Goal: Information Seeking & Learning: Learn about a topic

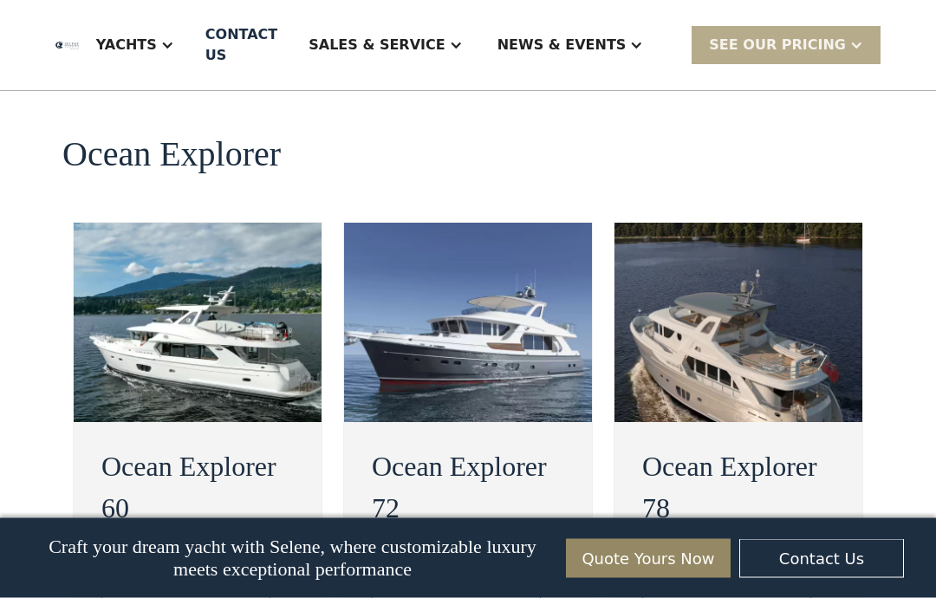
scroll to position [3225, 0]
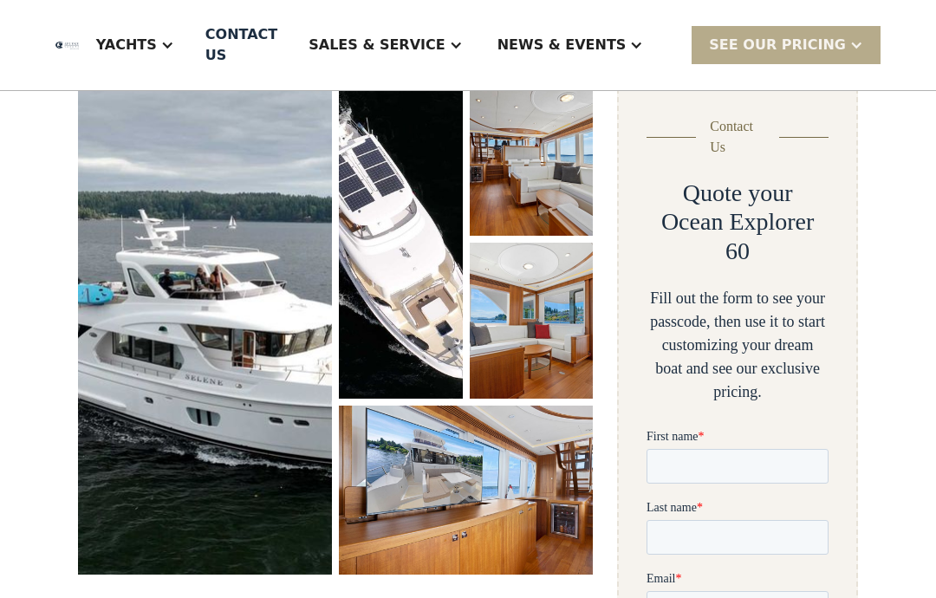
click at [240, 342] on img "open lightbox" at bounding box center [205, 327] width 254 height 495
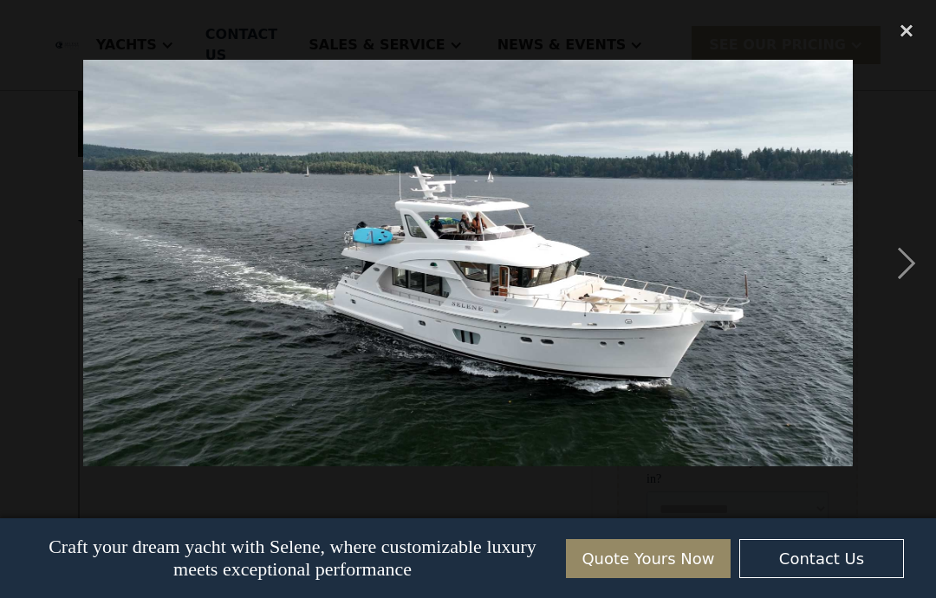
scroll to position [701, 0]
click at [925, 270] on div "next image" at bounding box center [906, 263] width 59 height 502
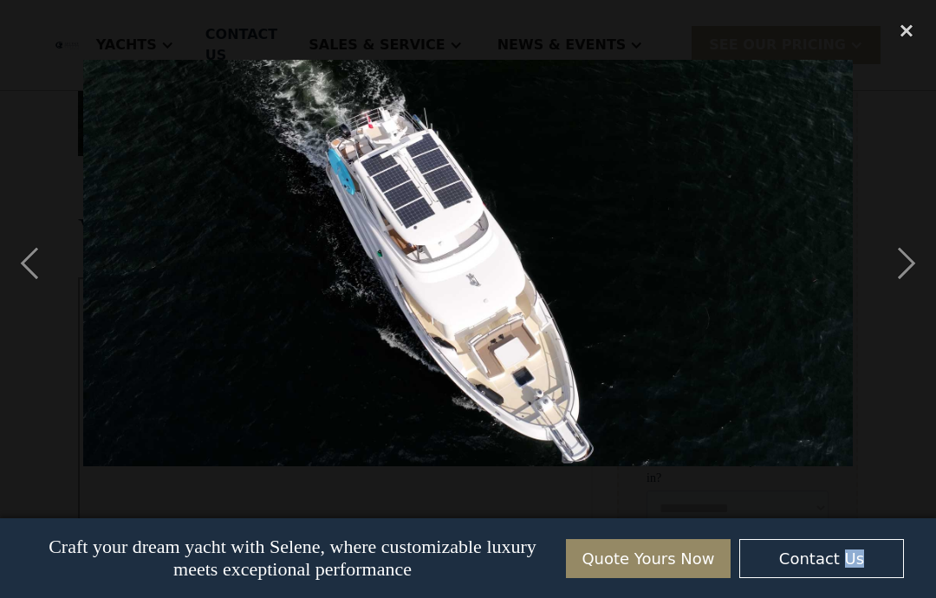
click at [922, 260] on div "next image" at bounding box center [906, 263] width 59 height 502
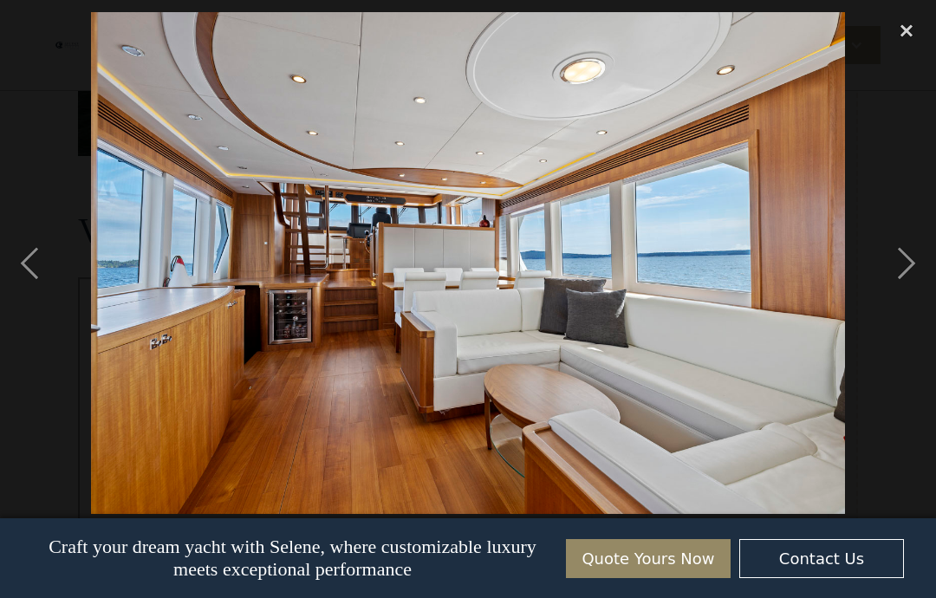
click at [920, 258] on div "next image" at bounding box center [906, 263] width 59 height 502
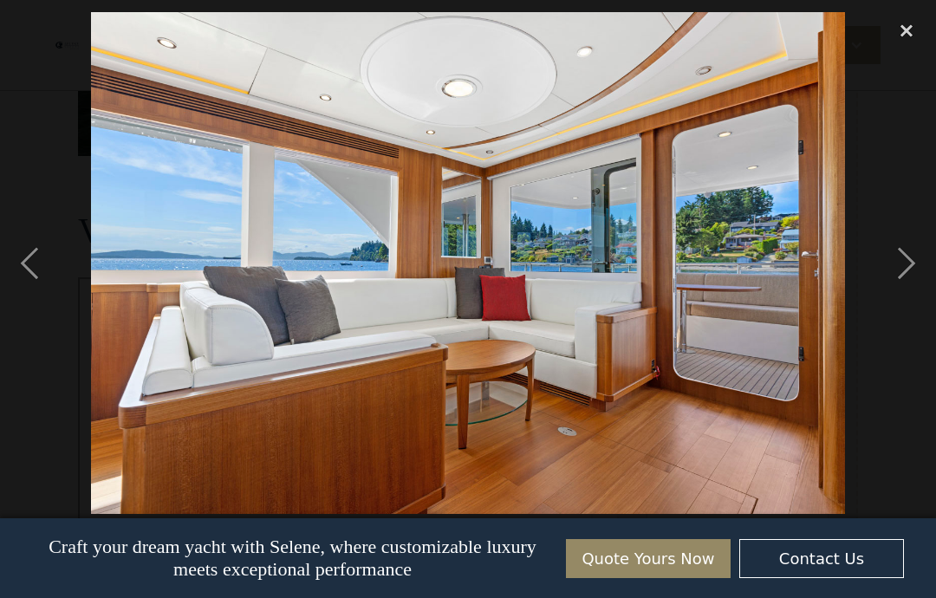
click at [910, 260] on div "next image" at bounding box center [906, 263] width 59 height 502
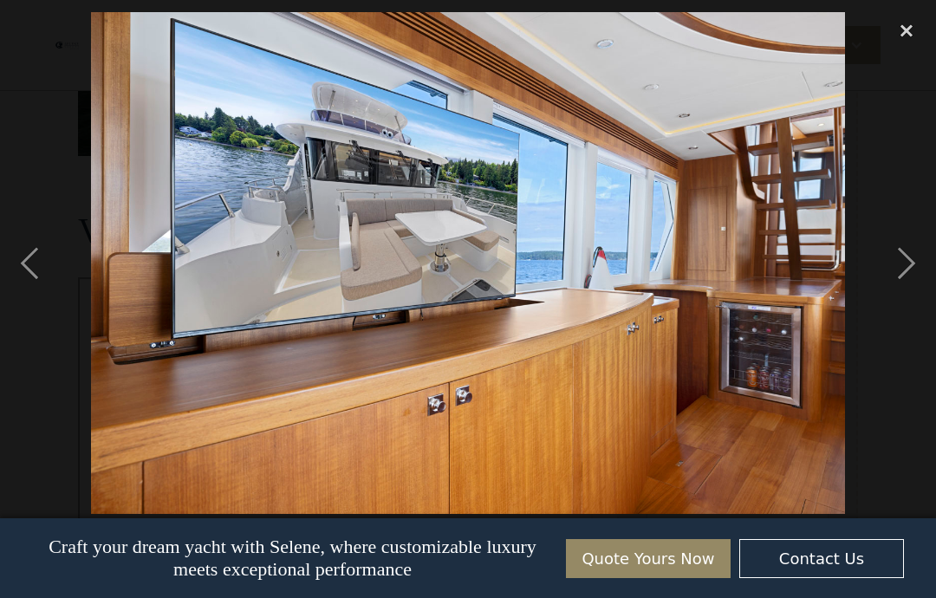
click at [909, 262] on div "next image" at bounding box center [906, 263] width 59 height 502
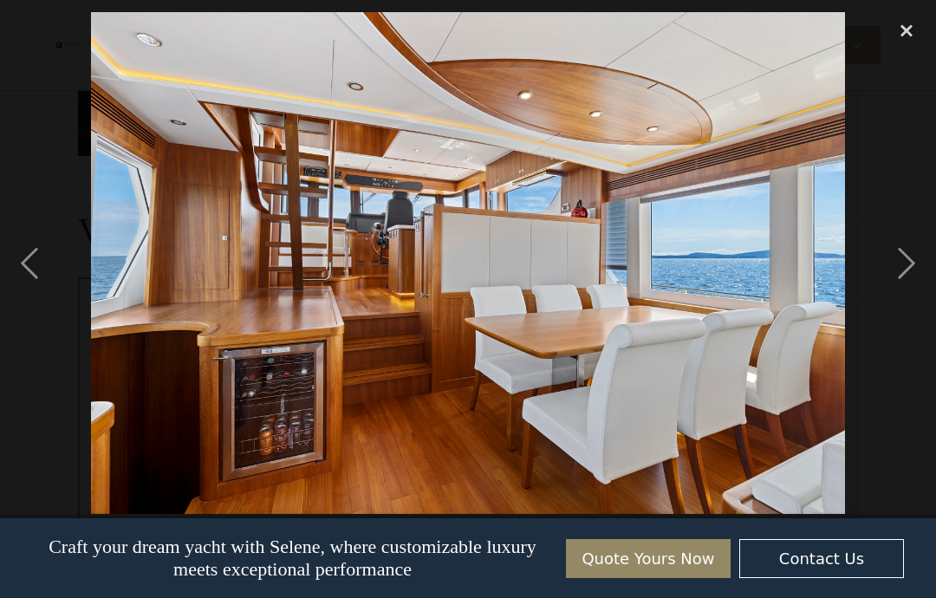
click at [918, 265] on div "next image" at bounding box center [906, 263] width 59 height 502
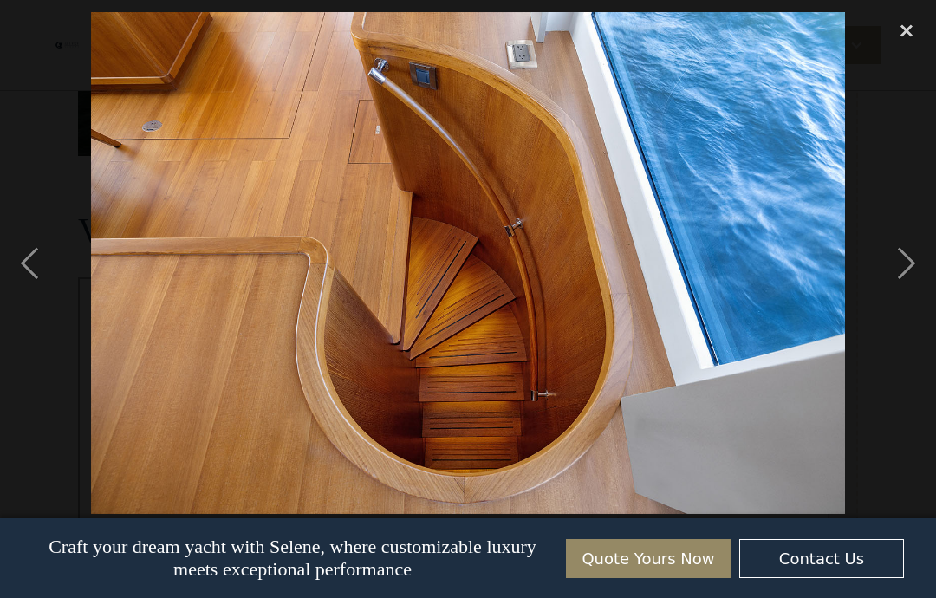
click at [903, 268] on div "next image" at bounding box center [906, 263] width 59 height 502
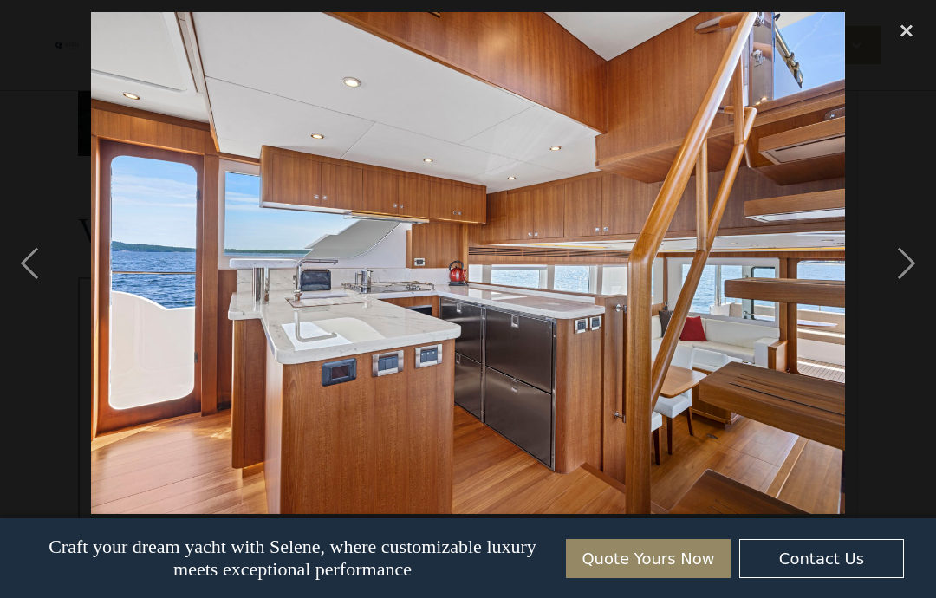
click at [910, 255] on div "next image" at bounding box center [906, 263] width 59 height 502
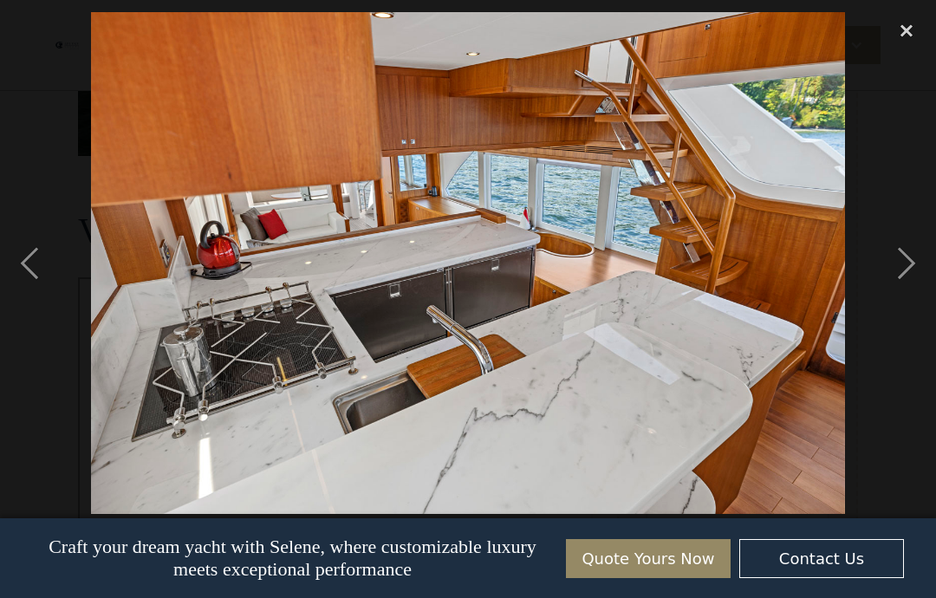
click at [906, 270] on div "next image" at bounding box center [906, 263] width 59 height 502
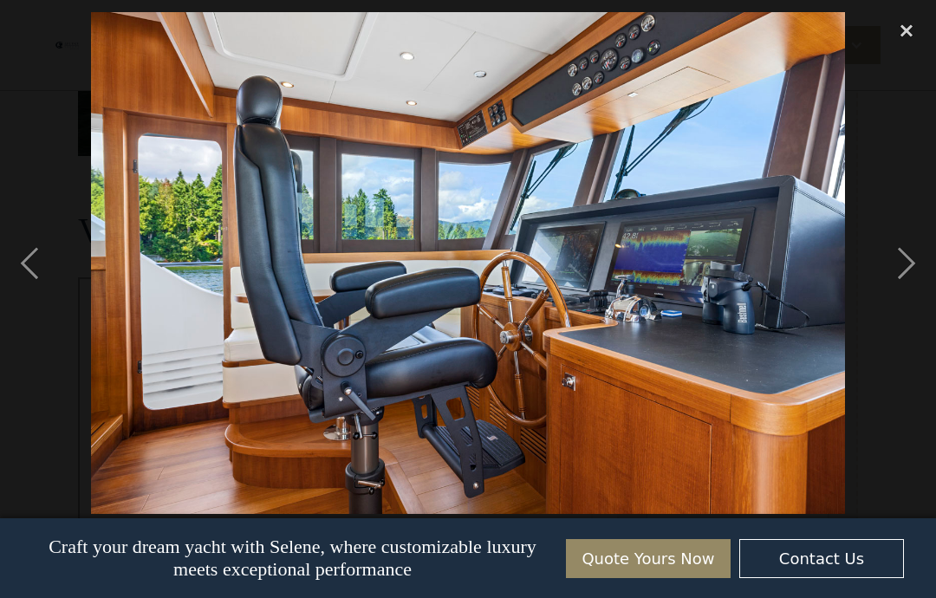
click at [918, 260] on div "next image" at bounding box center [906, 263] width 59 height 502
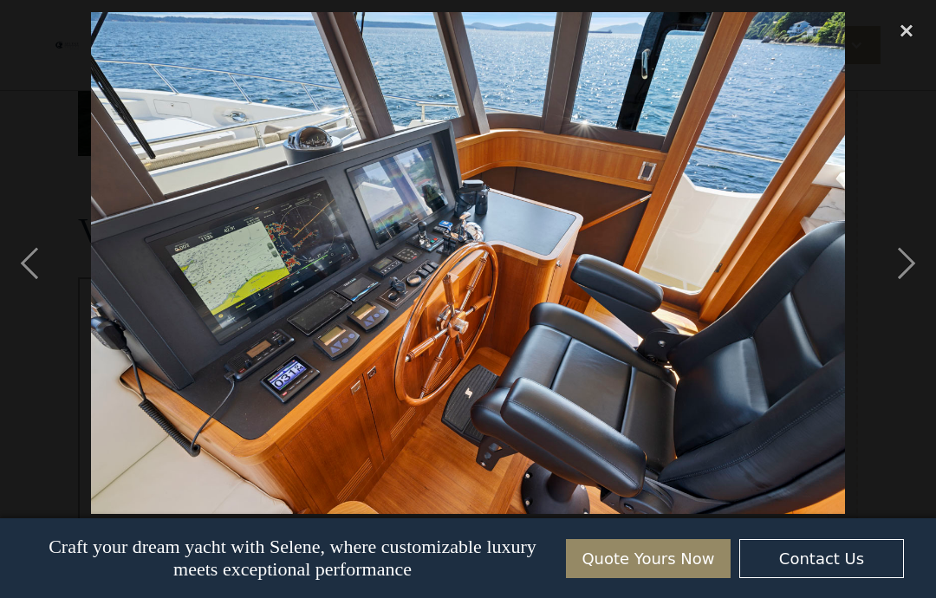
click at [910, 262] on div "next image" at bounding box center [906, 263] width 59 height 502
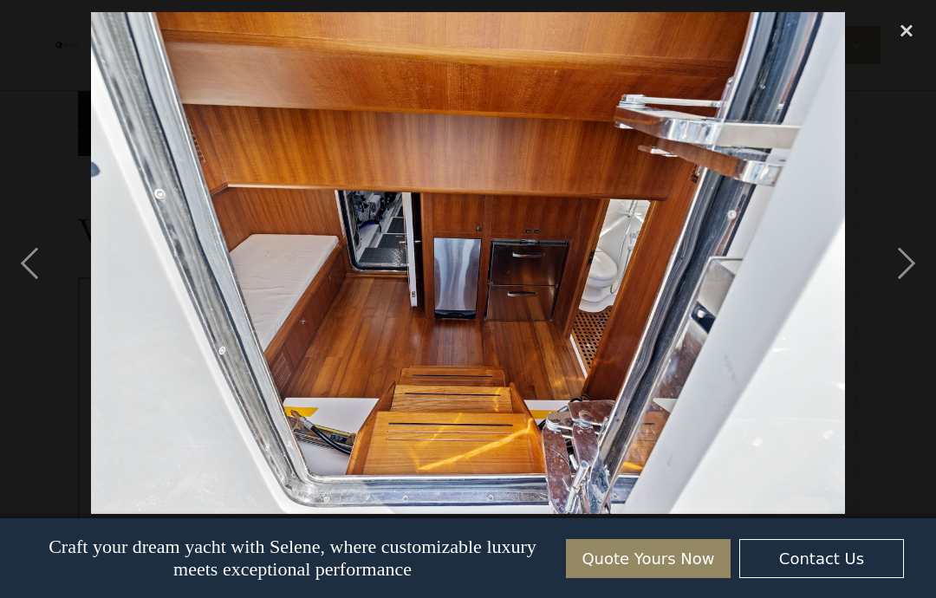
click at [904, 270] on div "next image" at bounding box center [906, 263] width 59 height 502
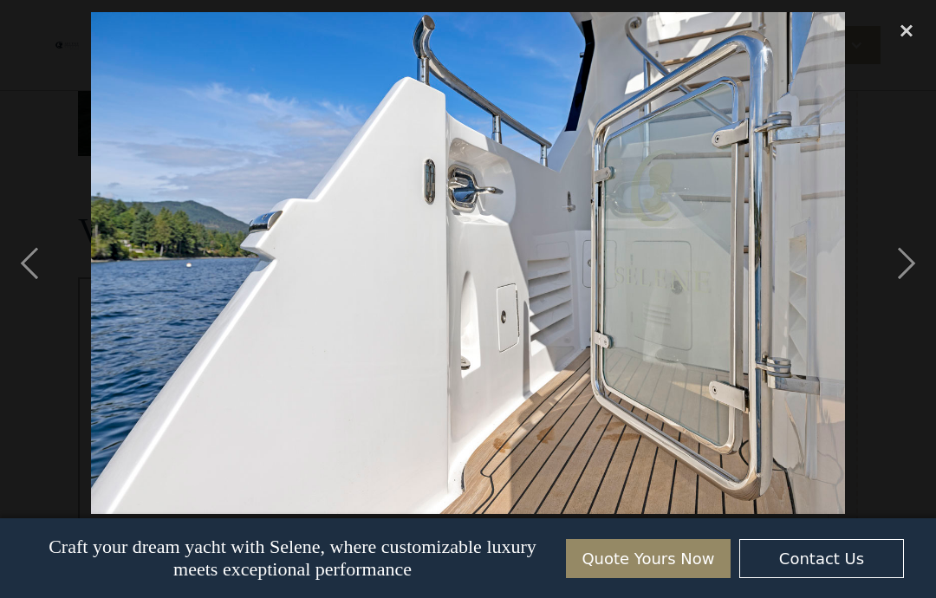
scroll to position [0, 866]
click at [927, 266] on div "next image" at bounding box center [906, 263] width 59 height 502
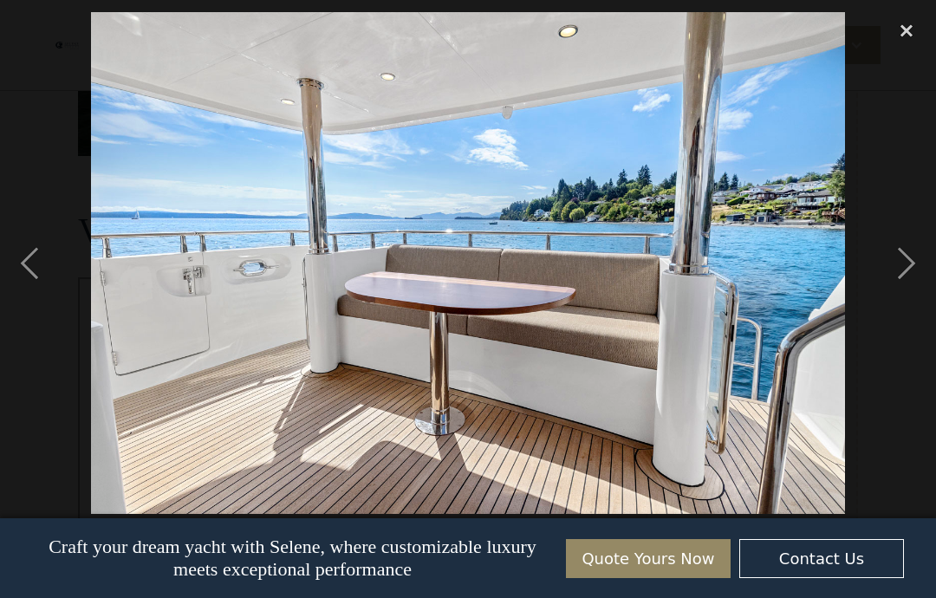
click at [910, 269] on div "next image" at bounding box center [906, 263] width 59 height 502
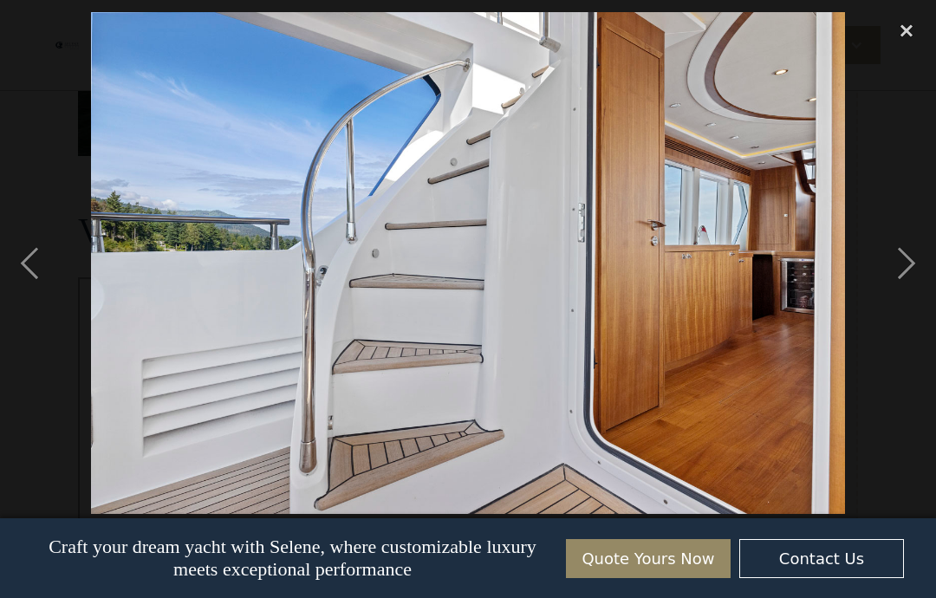
click at [909, 262] on div "next image" at bounding box center [906, 263] width 59 height 502
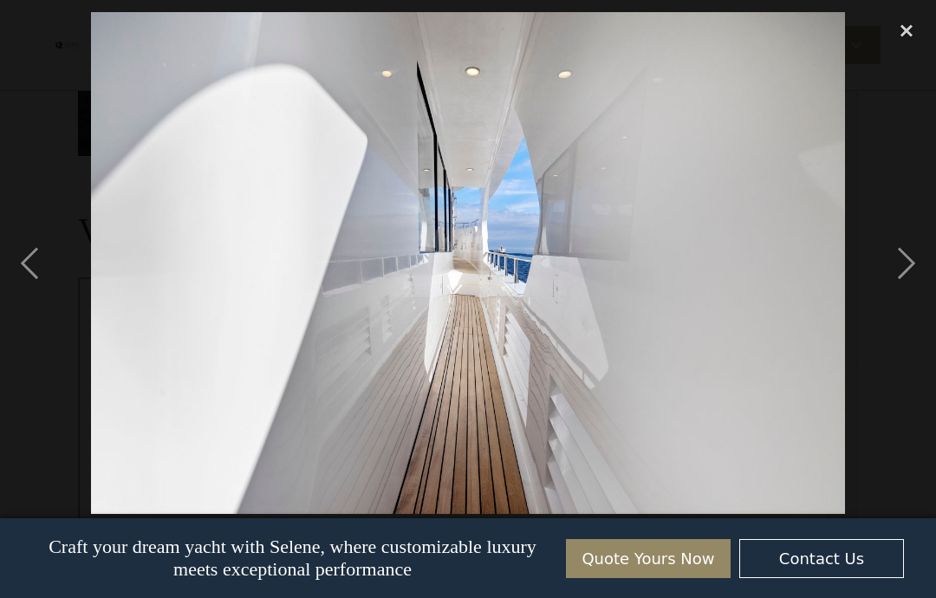
click at [914, 262] on div "next image" at bounding box center [906, 263] width 59 height 502
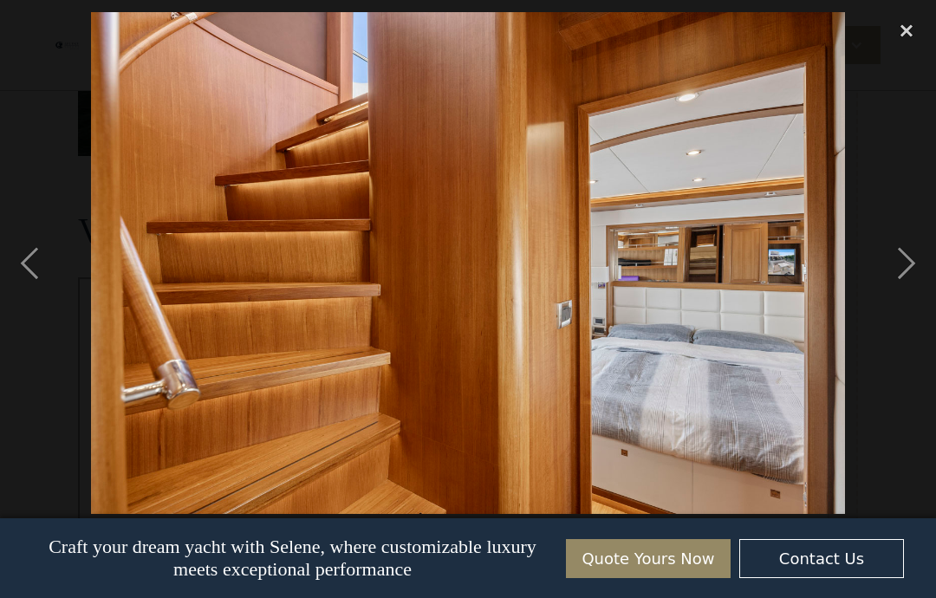
click at [924, 262] on div "next image" at bounding box center [906, 263] width 59 height 502
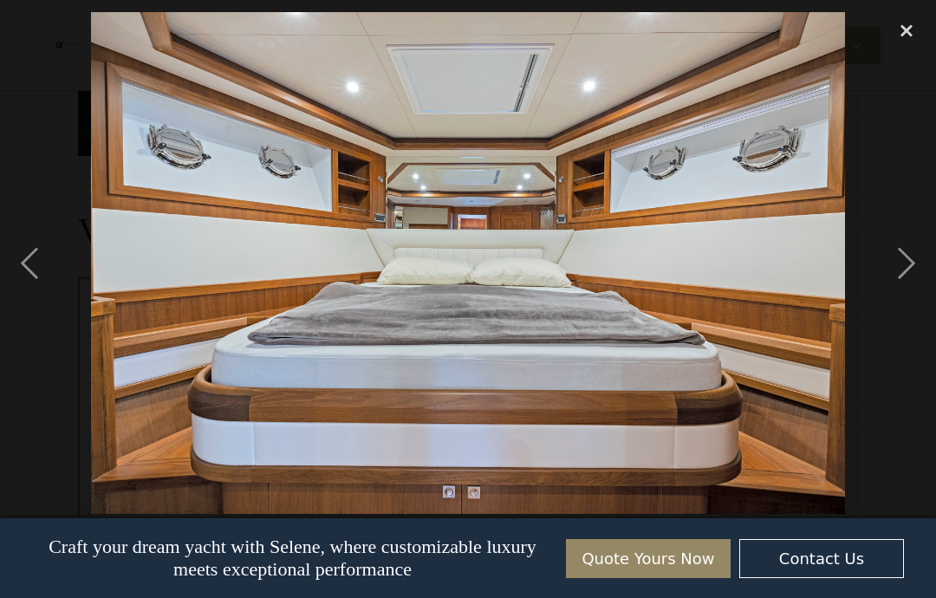
click at [917, 261] on div "next image" at bounding box center [906, 263] width 59 height 502
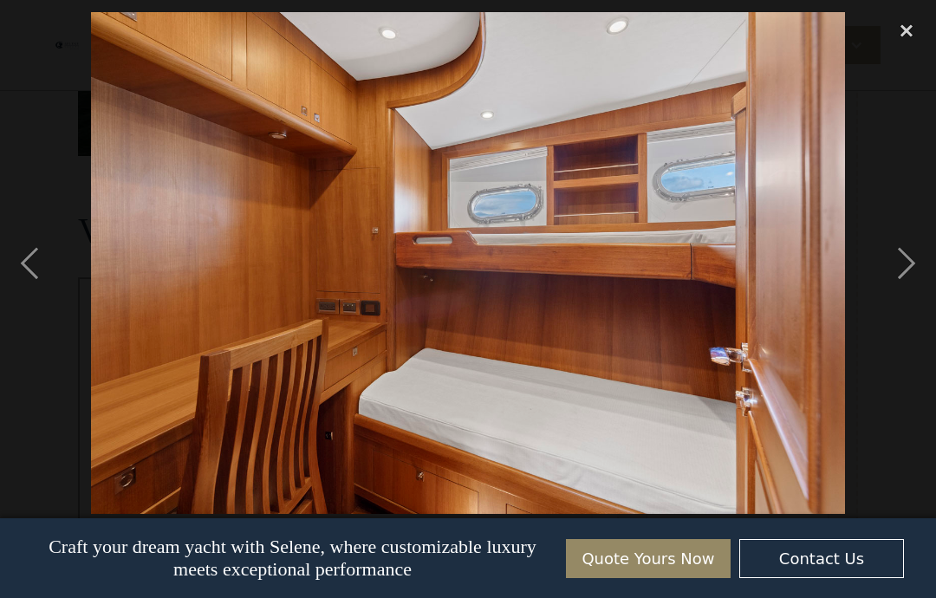
click at [913, 262] on div "next image" at bounding box center [906, 263] width 59 height 502
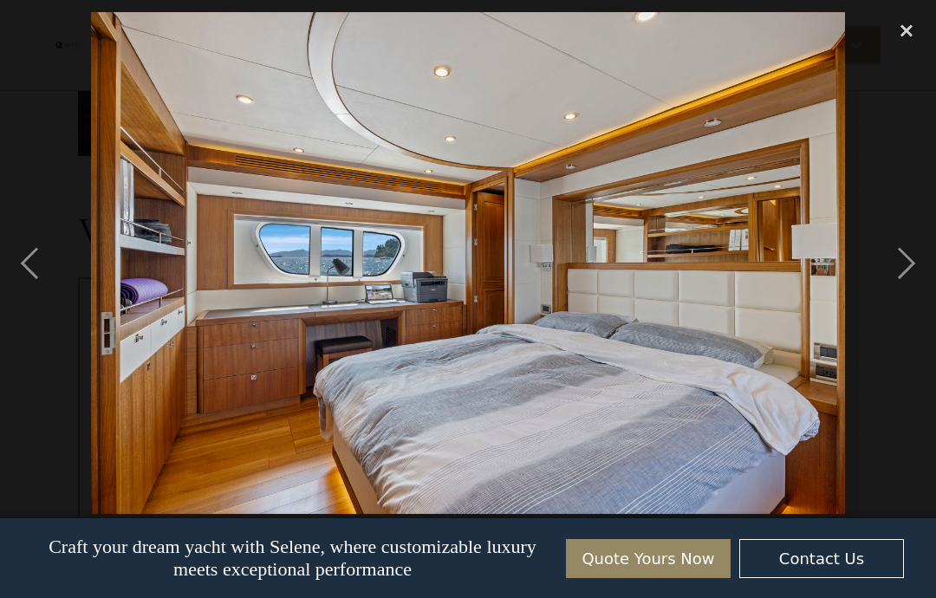
click at [905, 267] on div "next image" at bounding box center [906, 263] width 59 height 502
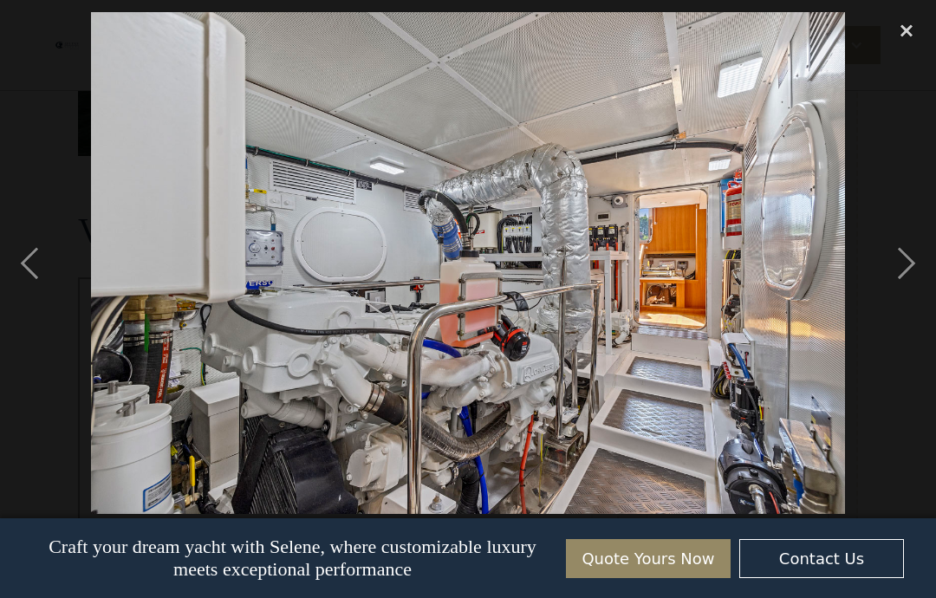
click at [907, 258] on div "next image" at bounding box center [906, 263] width 59 height 502
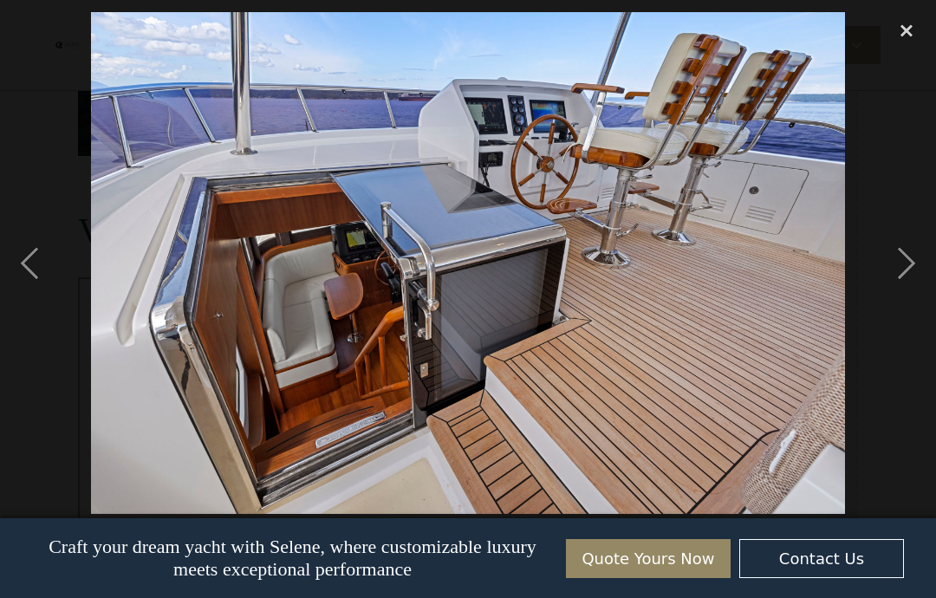
click at [920, 258] on div "next image" at bounding box center [906, 263] width 59 height 502
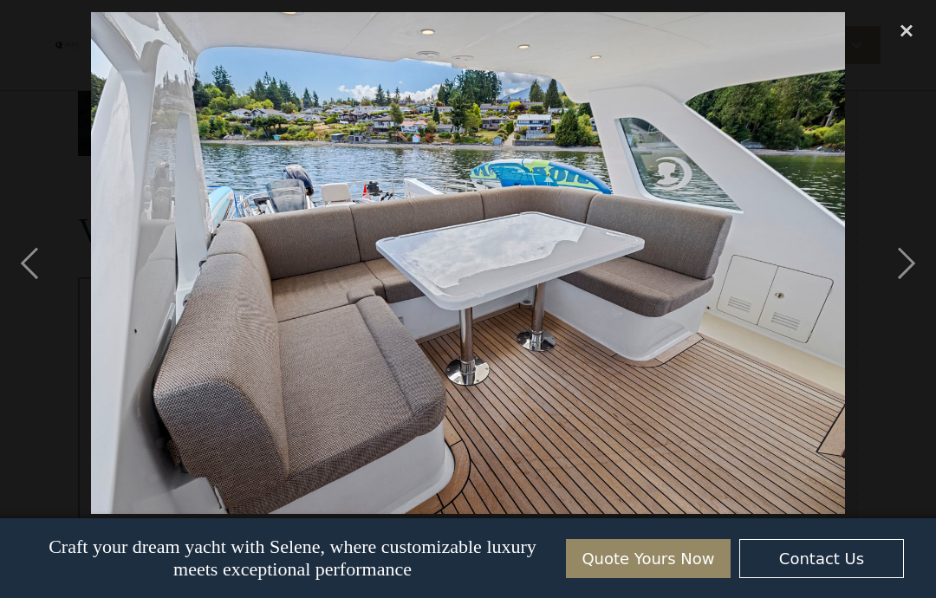
click at [913, 264] on div "next image" at bounding box center [906, 263] width 59 height 502
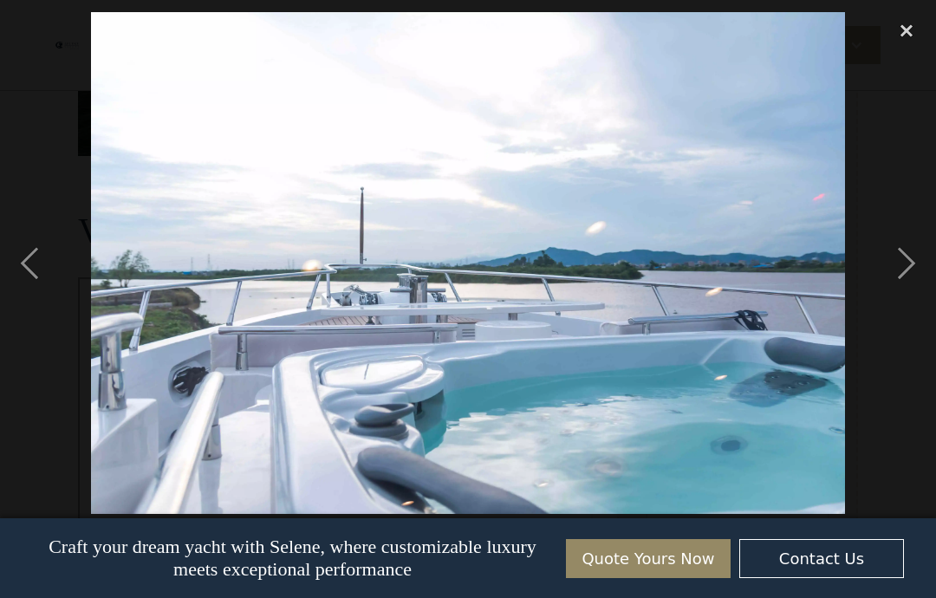
click at [910, 260] on div "next image" at bounding box center [906, 263] width 59 height 502
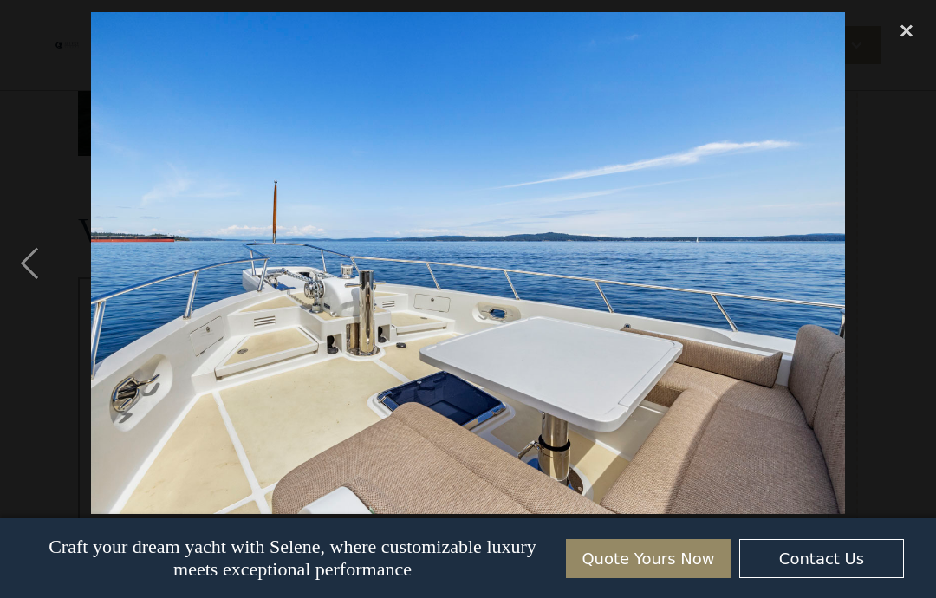
click at [666, 578] on link "Quote Yours Now" at bounding box center [648, 558] width 165 height 39
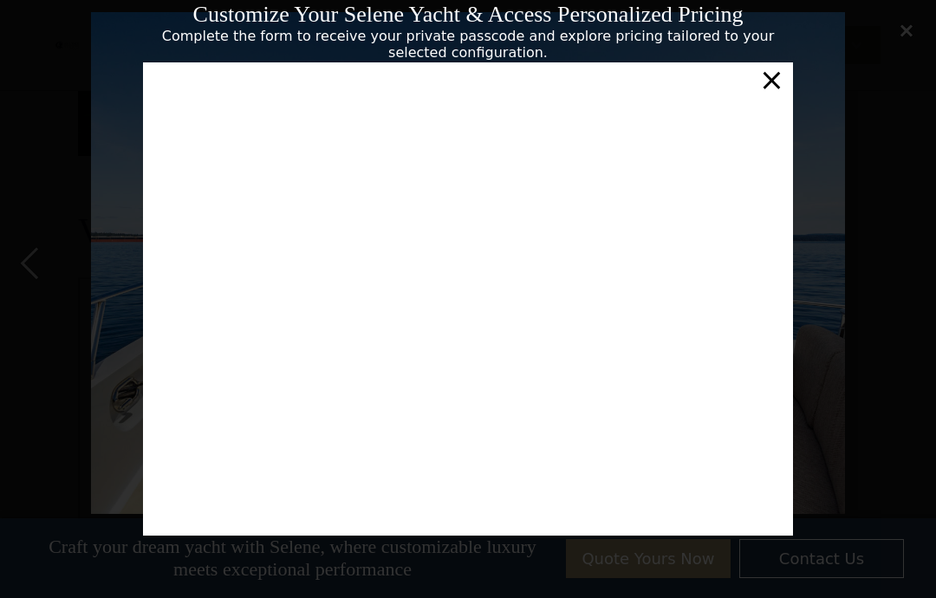
click at [781, 97] on div "×" at bounding box center [771, 79] width 25 height 35
